Goal: Find specific page/section: Find specific page/section

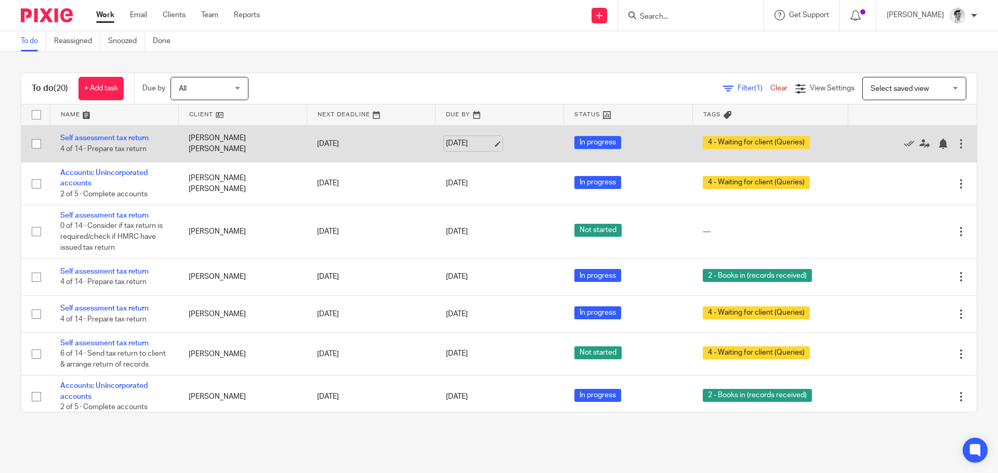
click at [464, 144] on link "[DATE]" at bounding box center [469, 143] width 47 height 11
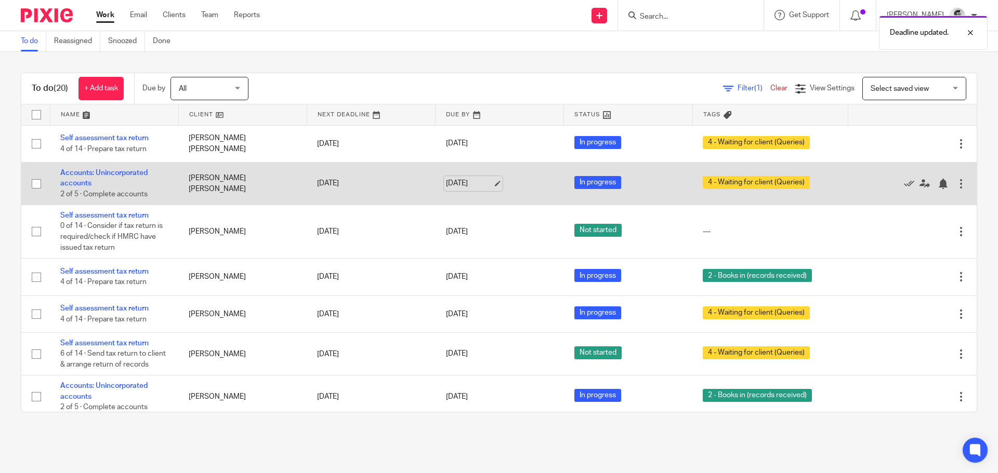
click at [448, 179] on link "19 Aug 2025" at bounding box center [469, 183] width 47 height 11
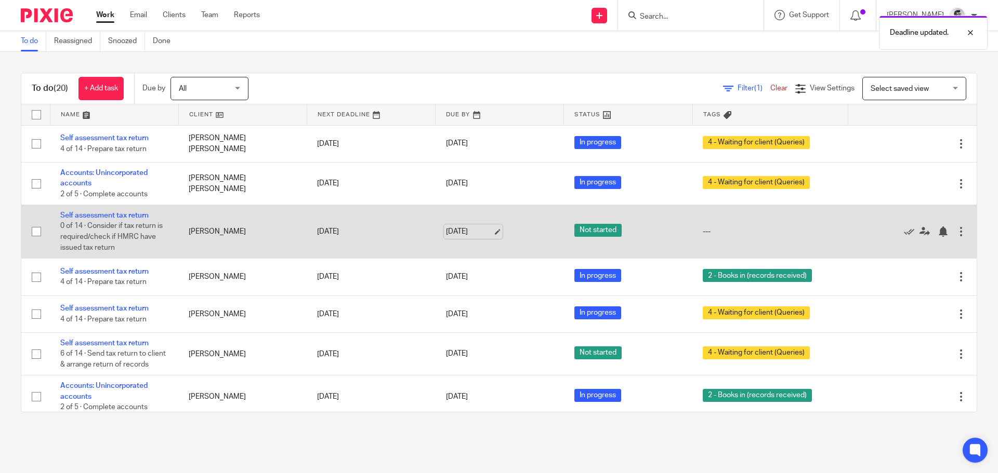
click at [464, 233] on link "20 Aug 2025" at bounding box center [469, 232] width 47 height 11
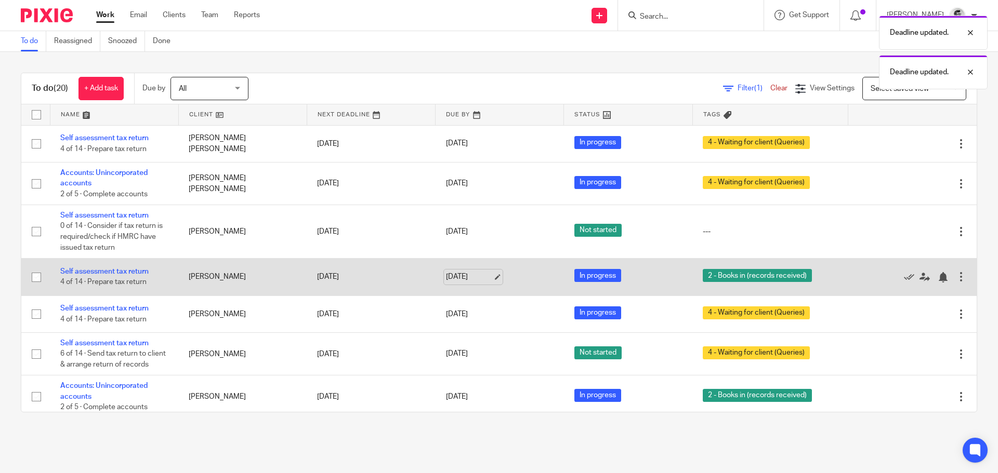
click at [446, 276] on link "20 Aug 2025" at bounding box center [469, 277] width 47 height 11
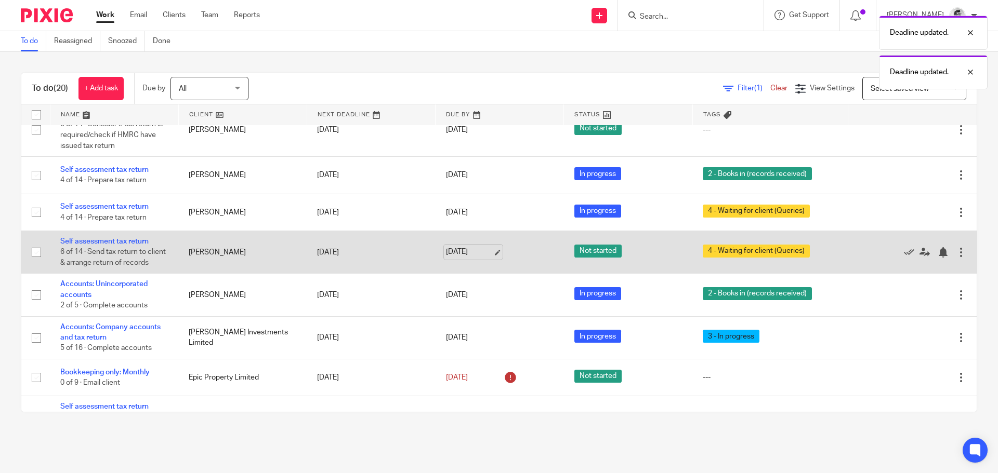
scroll to position [104, 0]
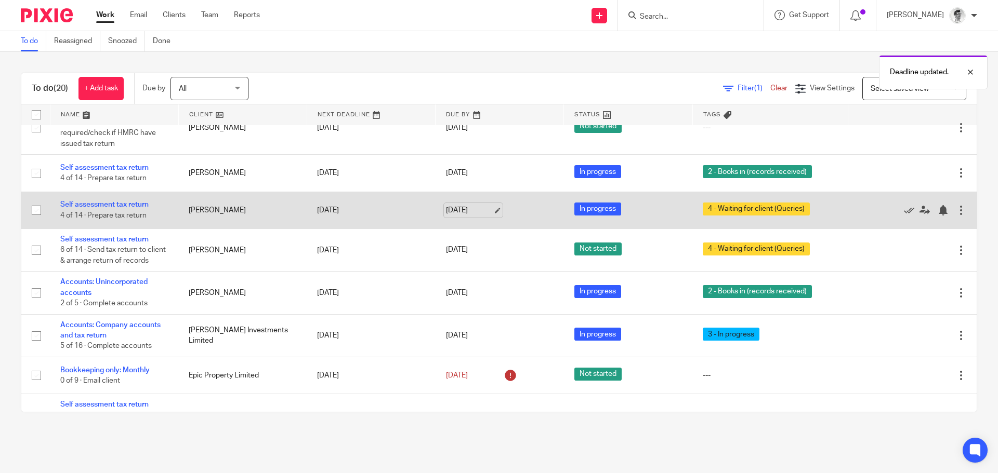
click at [446, 215] on link "20 Aug 2025" at bounding box center [469, 210] width 47 height 11
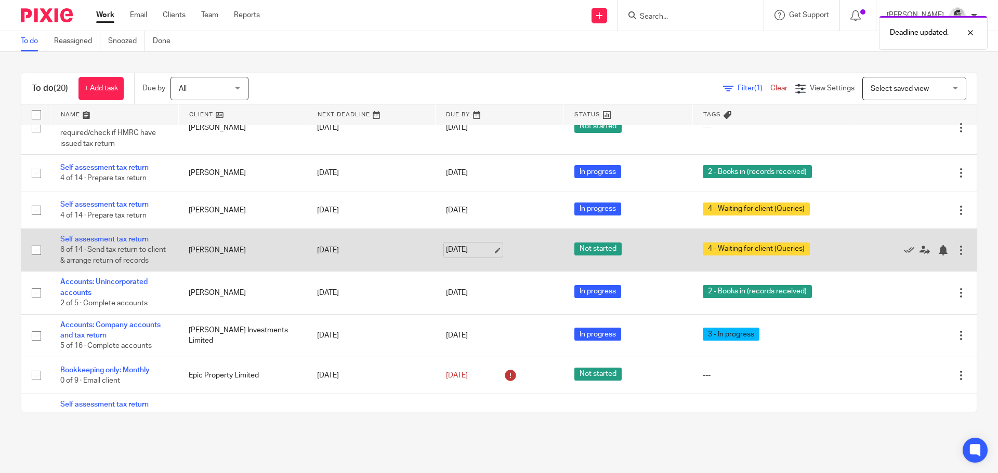
click at [446, 256] on link "20 Aug 2025" at bounding box center [469, 250] width 47 height 11
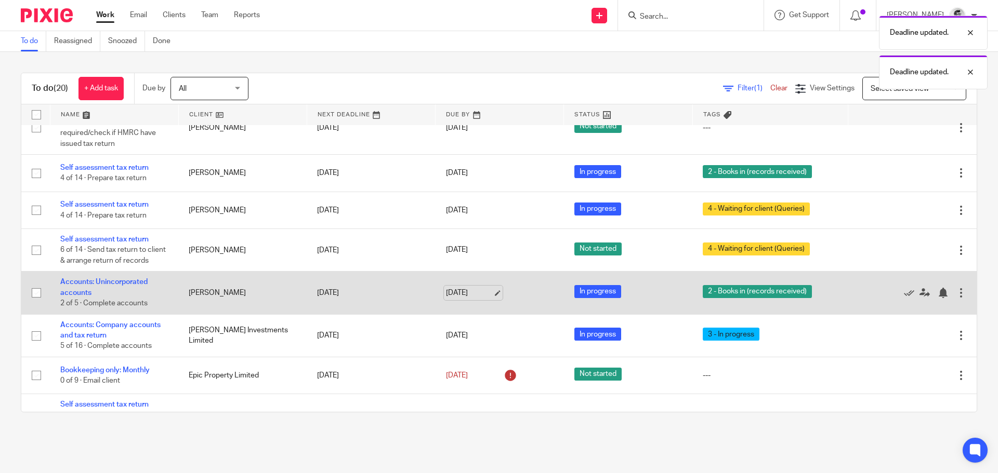
click at [453, 299] on link "20 Aug 2025" at bounding box center [469, 293] width 47 height 11
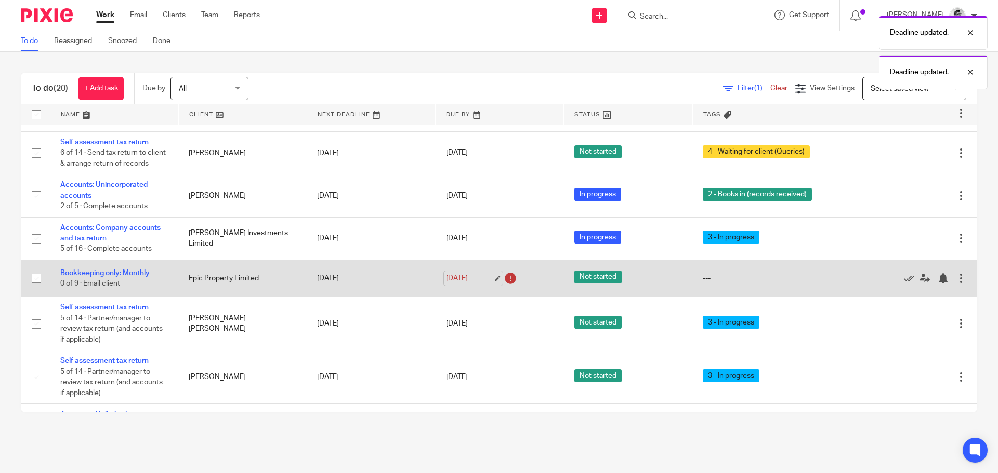
scroll to position [208, 0]
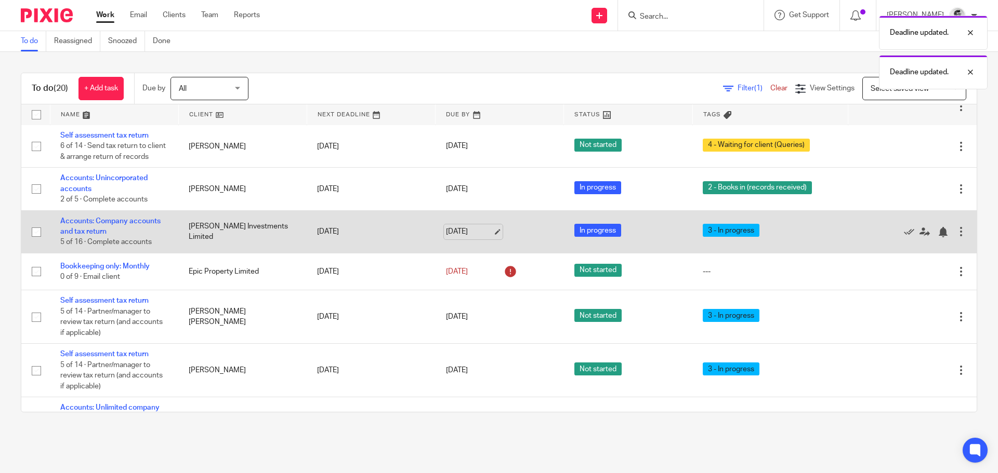
click at [452, 237] on link "20 Aug 2025" at bounding box center [469, 232] width 47 height 11
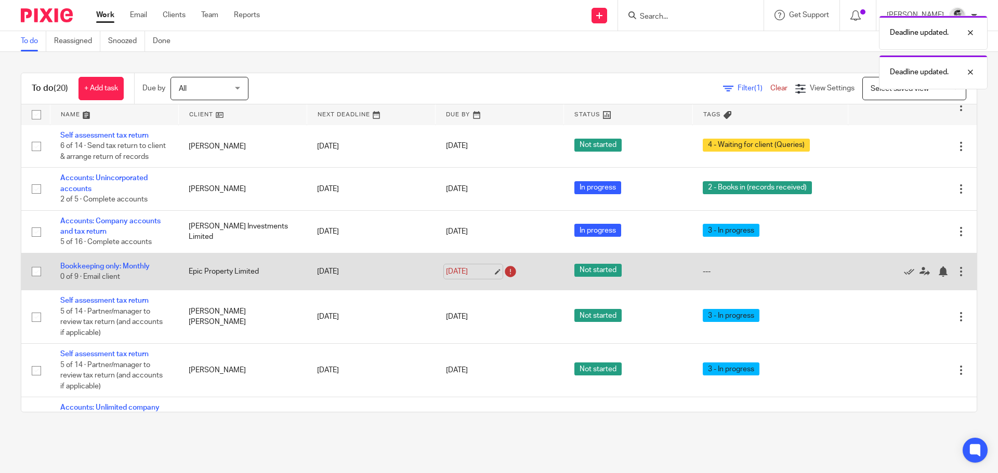
click at [451, 278] on link "21 Aug 2025" at bounding box center [469, 272] width 47 height 11
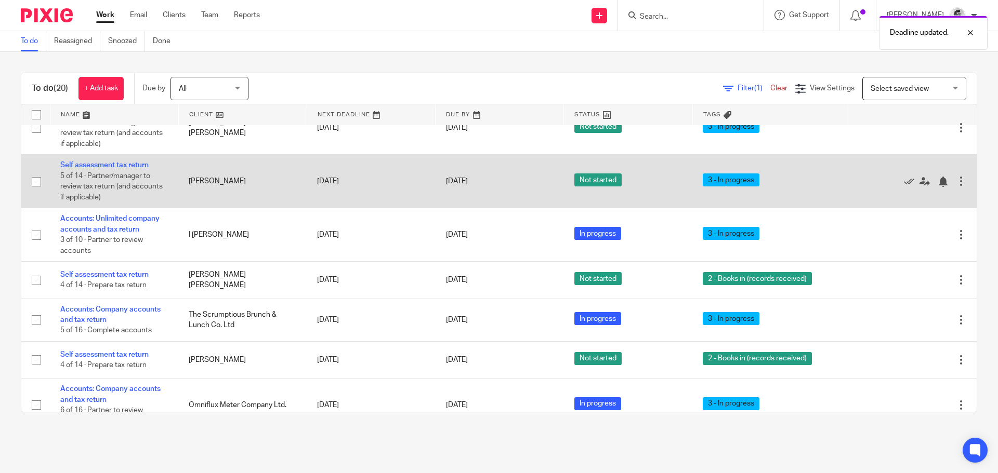
scroll to position [416, 0]
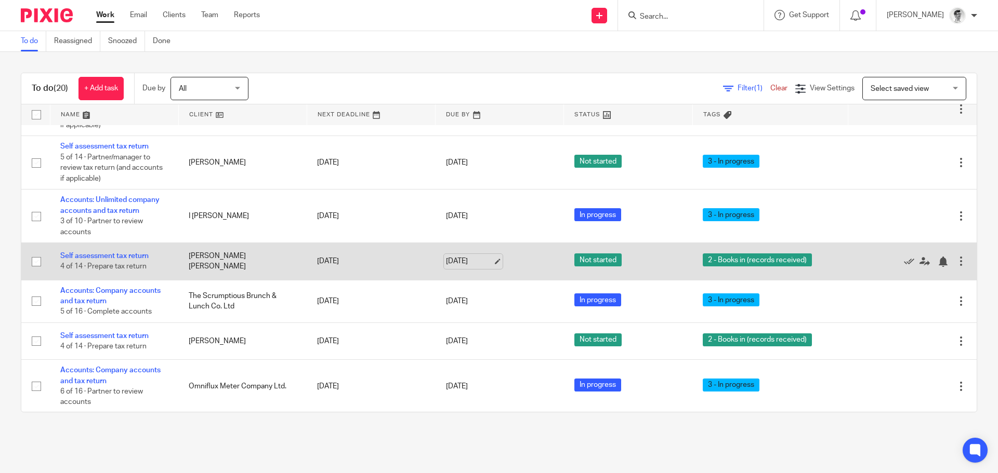
click at [458, 267] on link "31 Aug 2025" at bounding box center [469, 261] width 47 height 11
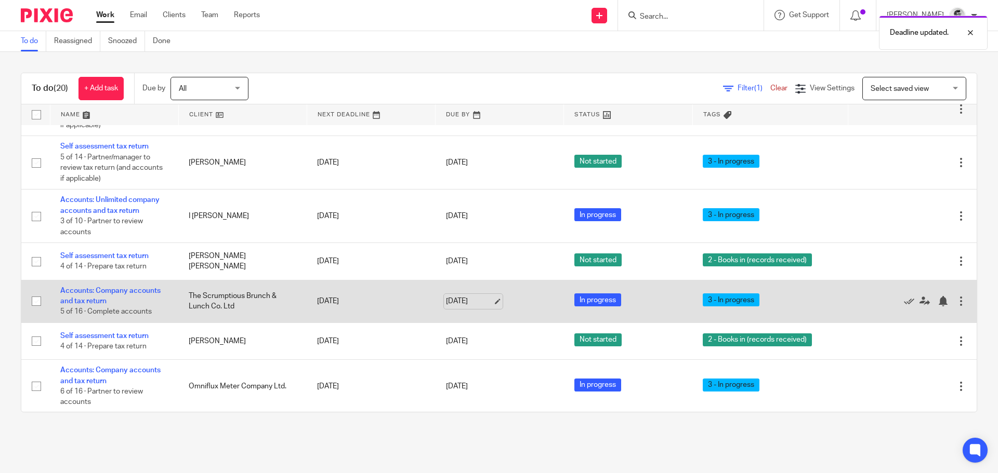
click at [460, 307] on link "31 Aug 2025" at bounding box center [469, 301] width 47 height 11
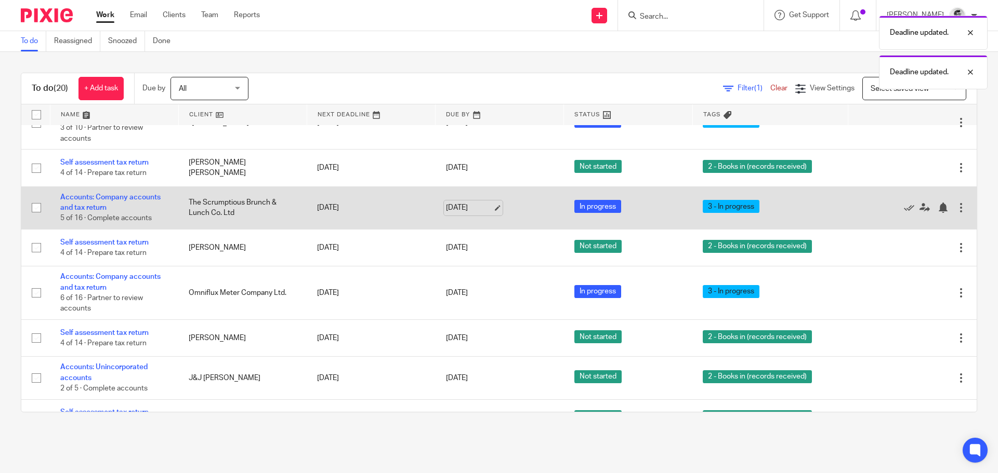
scroll to position [520, 0]
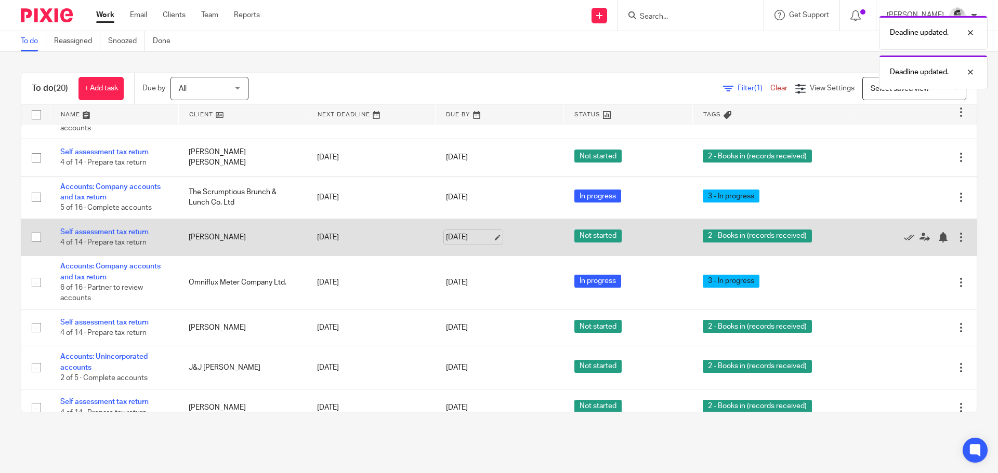
click at [466, 243] on link "31 Aug 2025" at bounding box center [469, 237] width 47 height 11
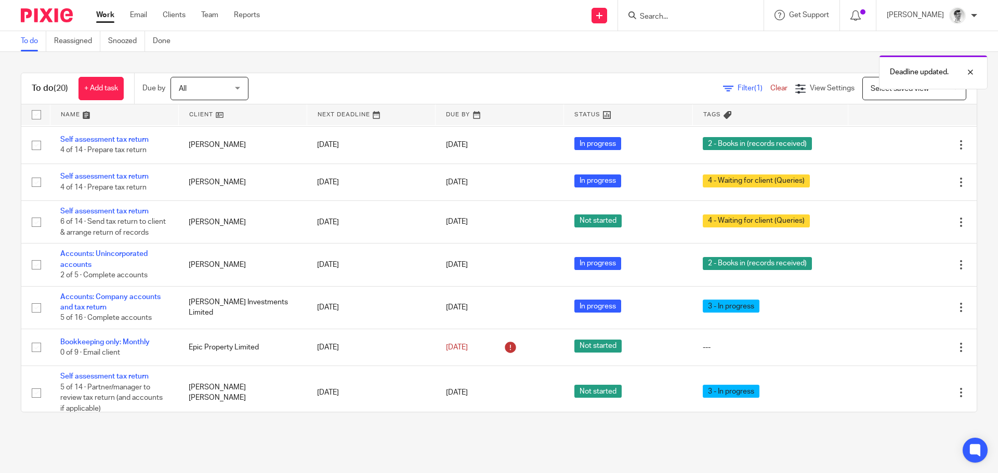
scroll to position [0, 0]
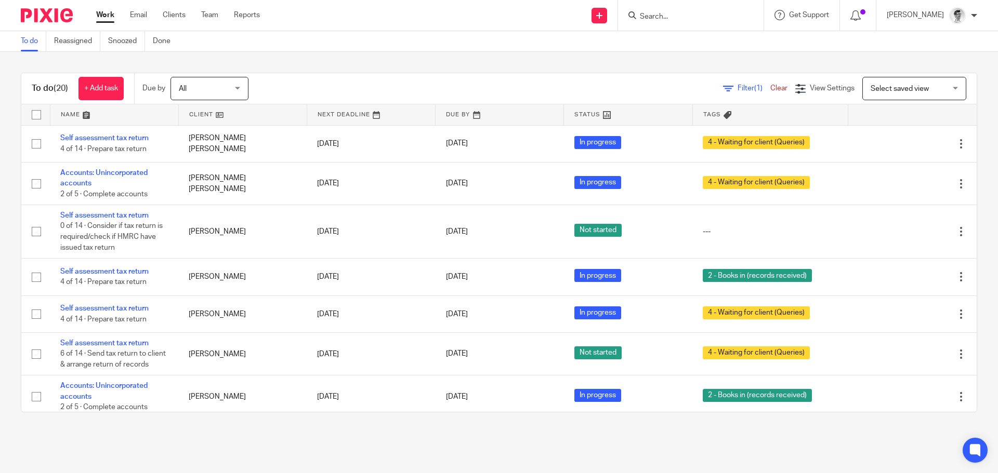
click at [707, 17] on input "Search" at bounding box center [686, 16] width 94 height 9
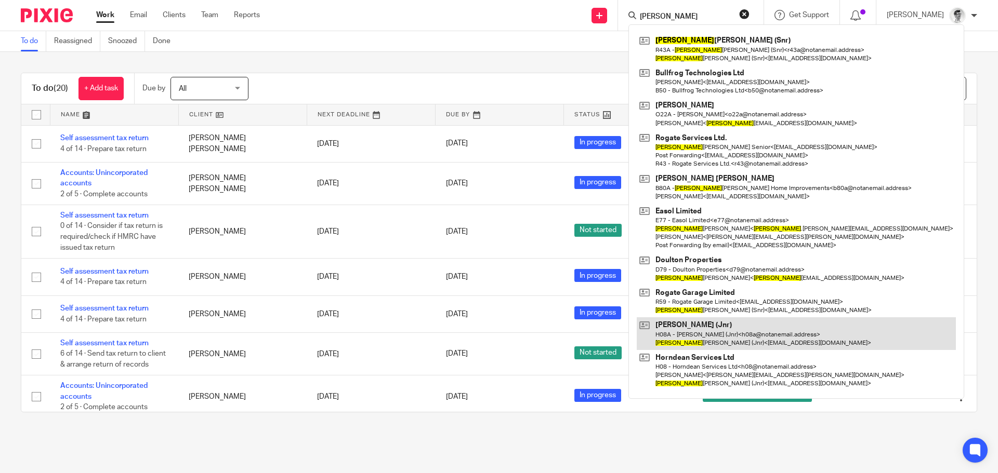
type input "mike"
click at [727, 334] on link at bounding box center [796, 334] width 319 height 32
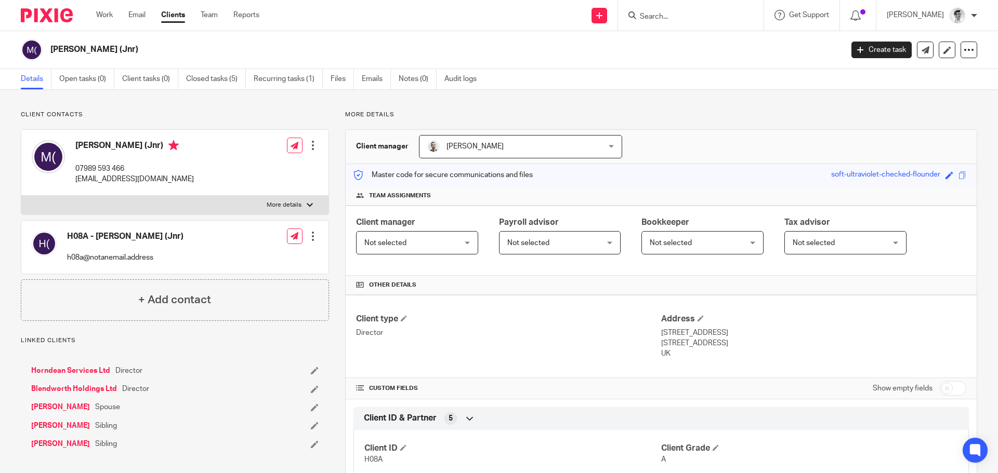
drag, startPoint x: 71, startPoint y: 371, endPoint x: 80, endPoint y: 370, distance: 9.4
click at [71, 371] on link "Horndean Services Ltd" at bounding box center [70, 371] width 79 height 10
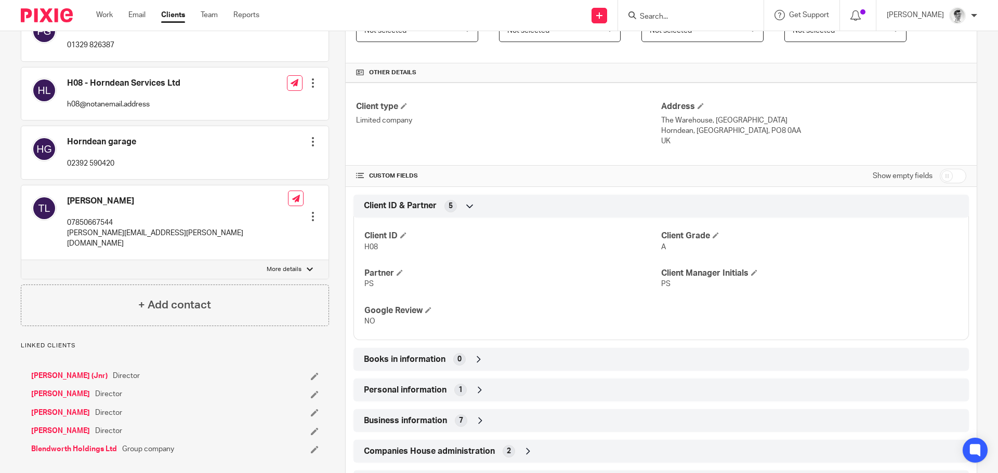
scroll to position [260, 0]
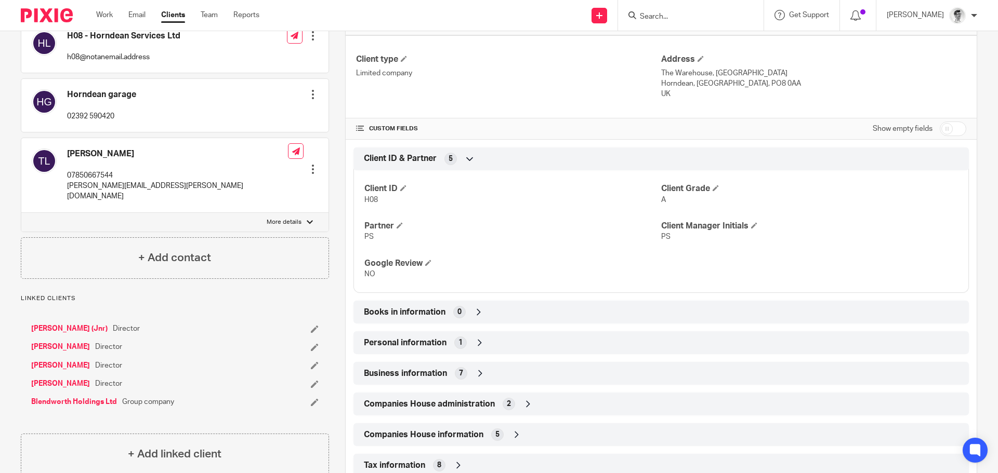
click at [68, 324] on link "[PERSON_NAME] (Jnr)" at bounding box center [69, 329] width 76 height 10
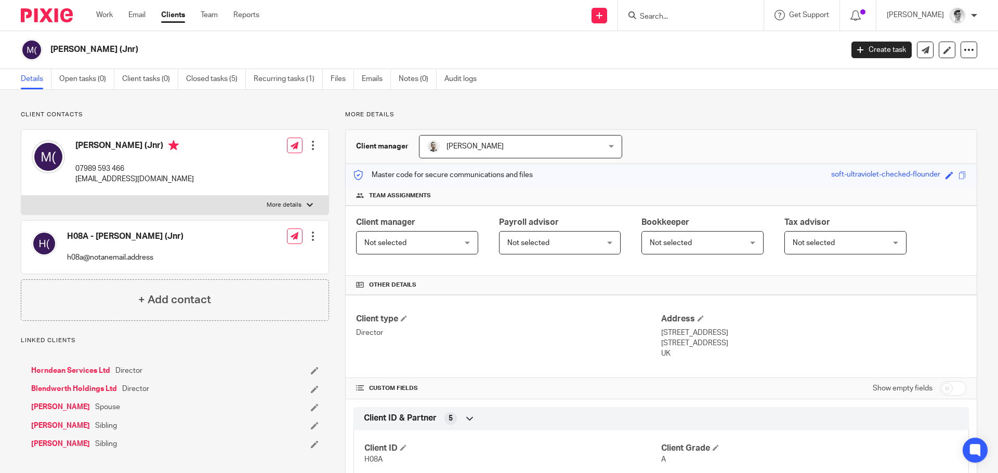
click at [92, 368] on link "Horndean Services Ltd" at bounding box center [70, 371] width 79 height 10
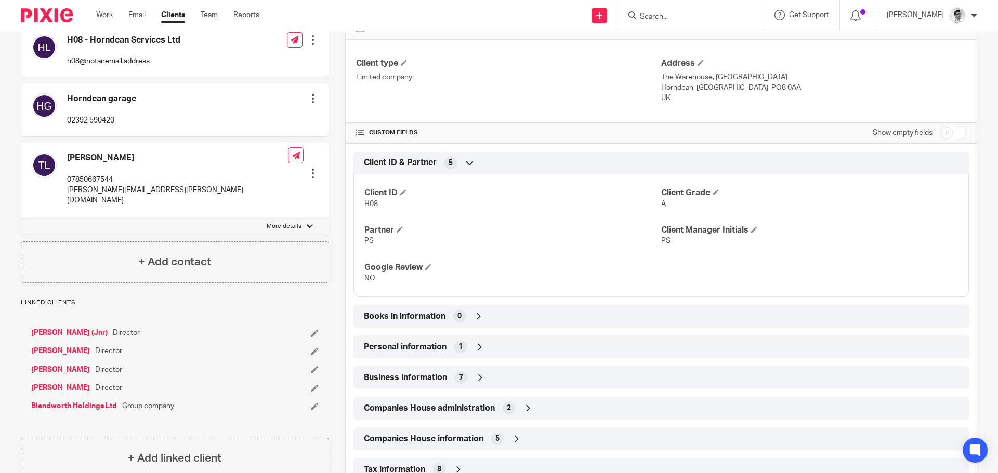
scroll to position [260, 0]
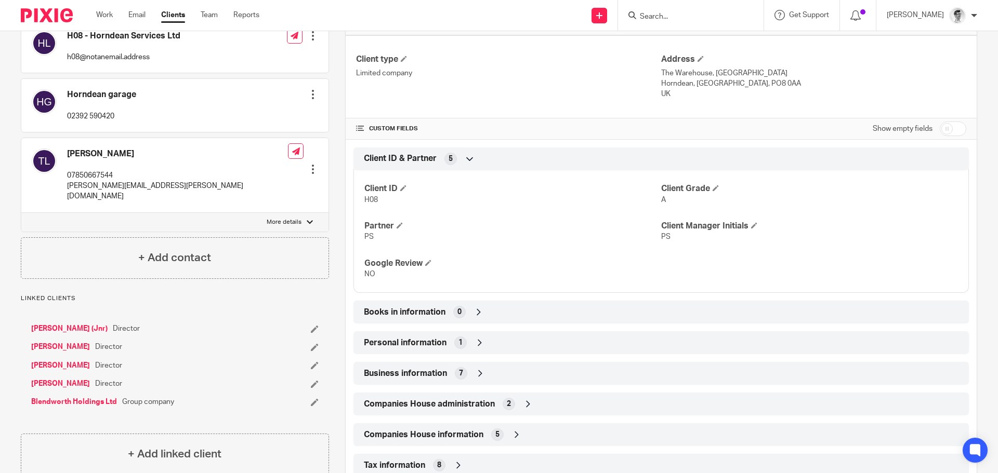
click at [49, 379] on link "[PERSON_NAME]" at bounding box center [60, 384] width 59 height 10
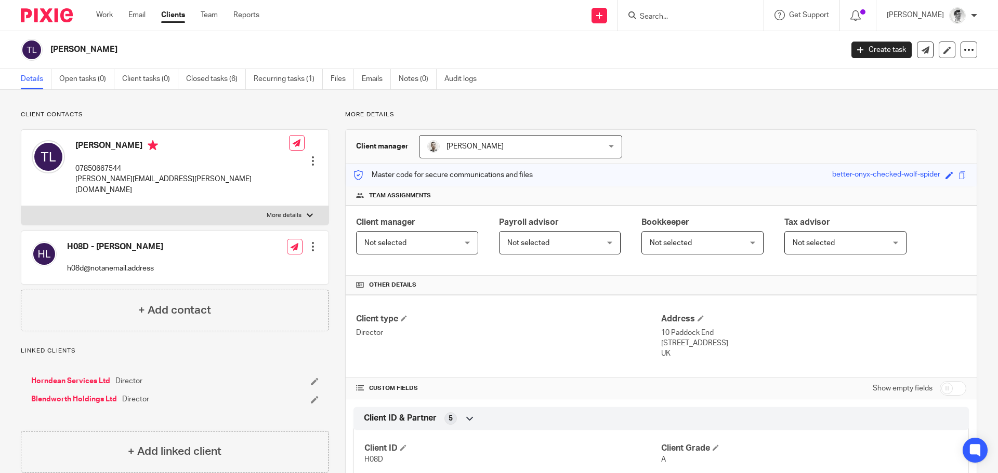
click at [74, 376] on link "Horndean Services Ltd" at bounding box center [70, 381] width 79 height 10
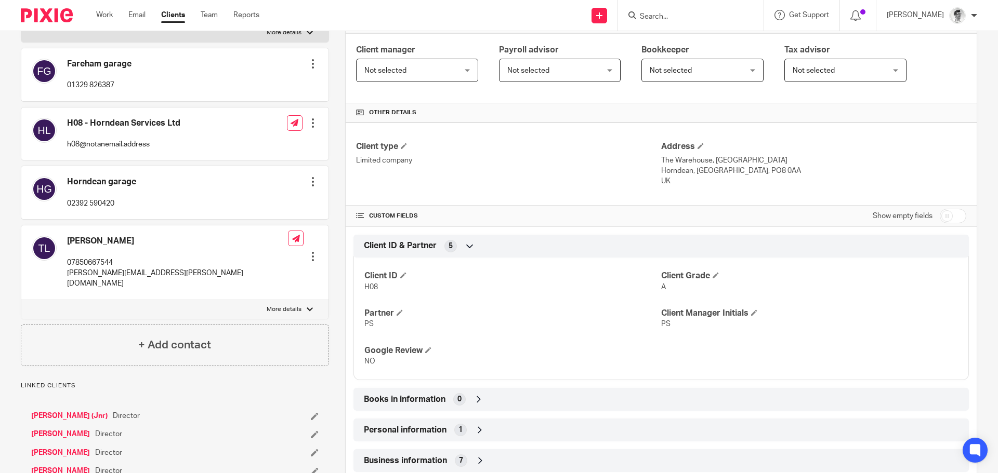
scroll to position [208, 0]
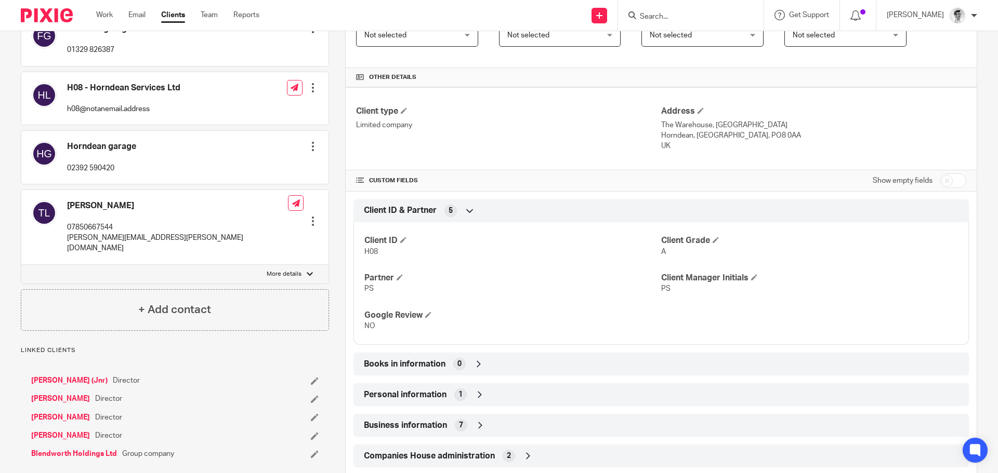
click at [80, 376] on link "[PERSON_NAME] (Jnr)" at bounding box center [69, 381] width 76 height 10
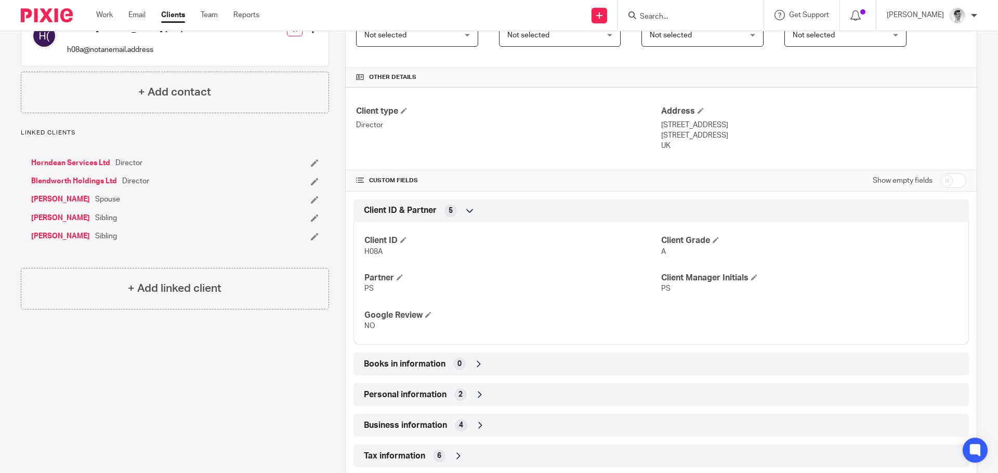
scroll to position [52, 0]
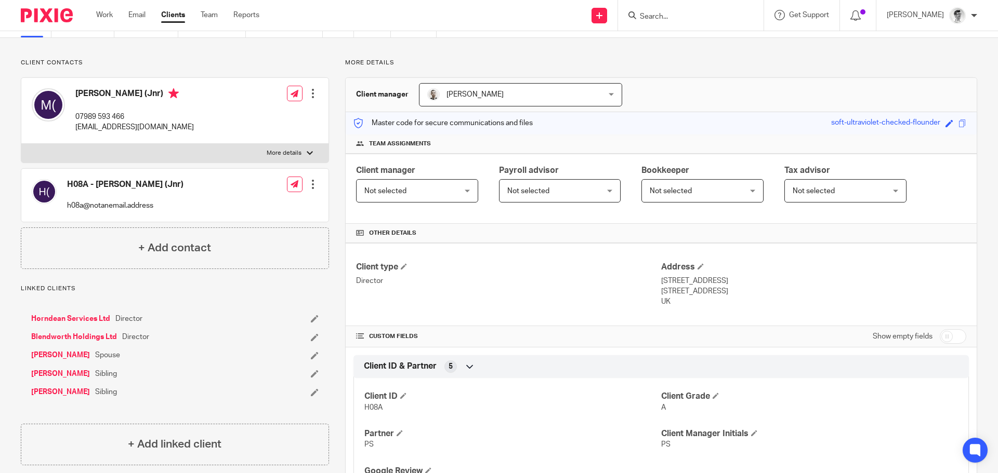
click at [105, 338] on link "Blendworth Holdings Ltd" at bounding box center [74, 337] width 86 height 10
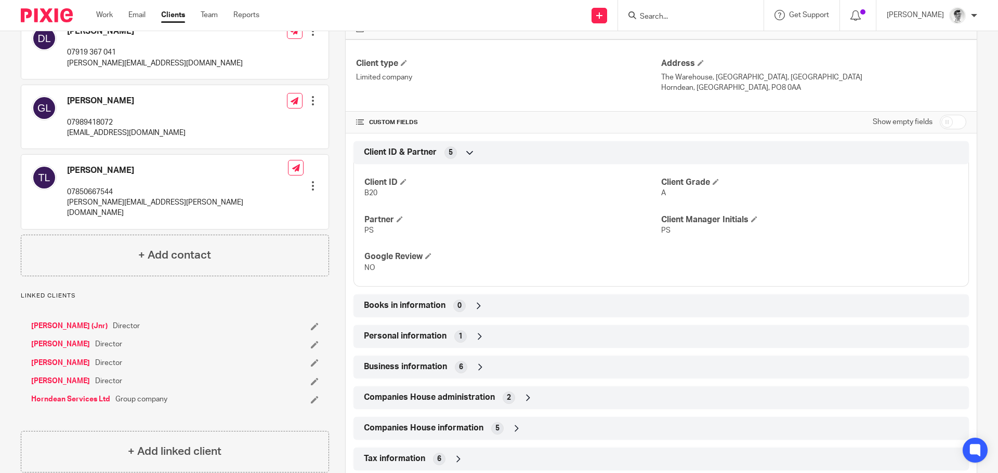
scroll to position [312, 0]
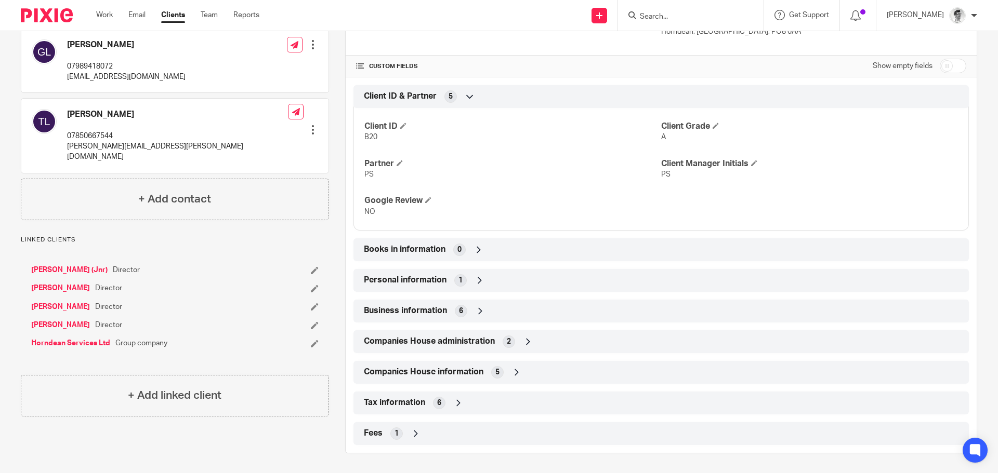
click at [47, 265] on link "[PERSON_NAME] (Jnr)" at bounding box center [69, 270] width 76 height 10
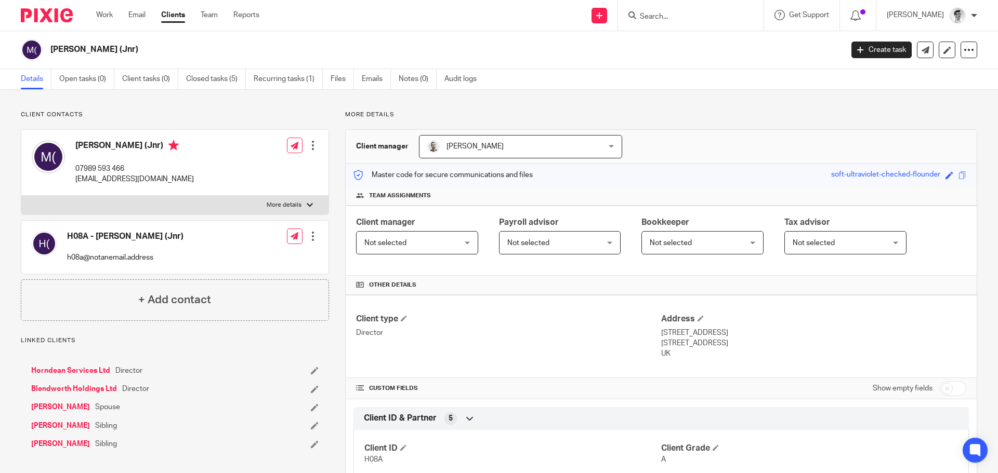
click at [713, 14] on input "Search" at bounding box center [686, 16] width 94 height 9
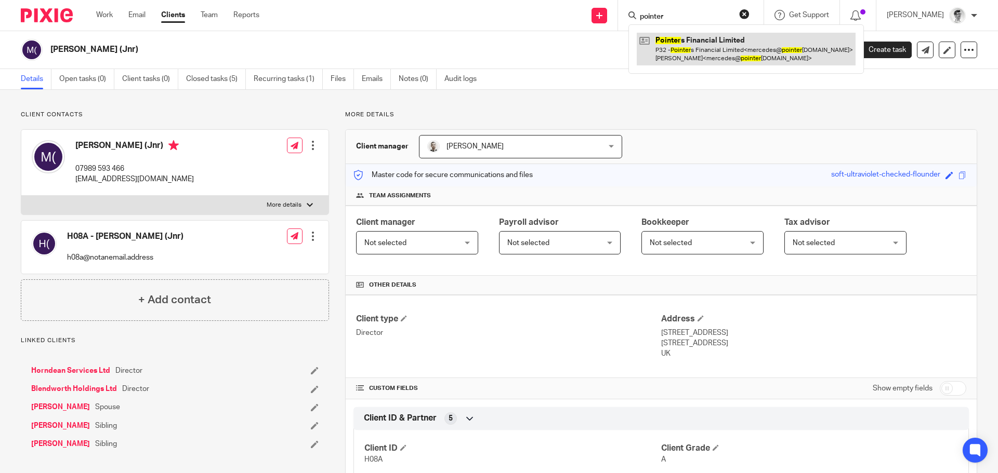
type input "pointer"
click at [726, 46] on link at bounding box center [746, 49] width 219 height 32
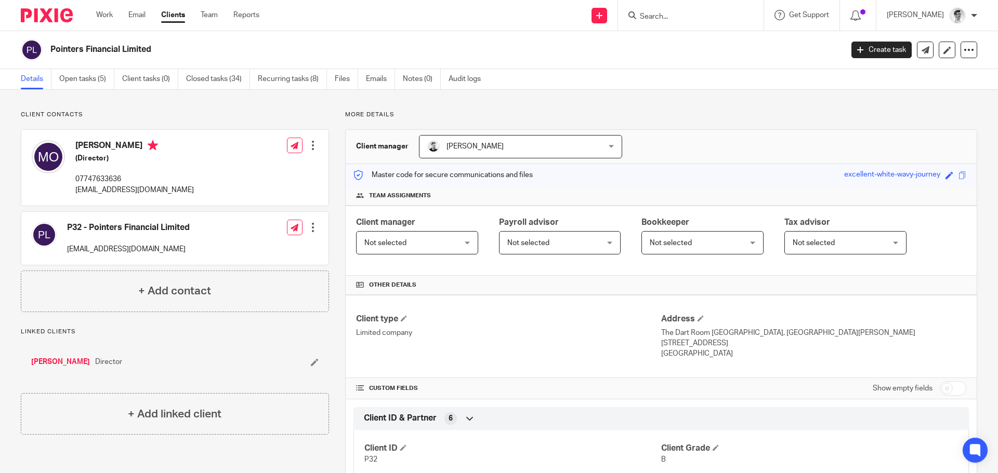
drag, startPoint x: 87, startPoint y: 46, endPoint x: 44, endPoint y: 51, distance: 44.0
click at [44, 51] on div "Pointers Financial Limited" at bounding box center [428, 50] width 815 height 22
